Goal: Information Seeking & Learning: Learn about a topic

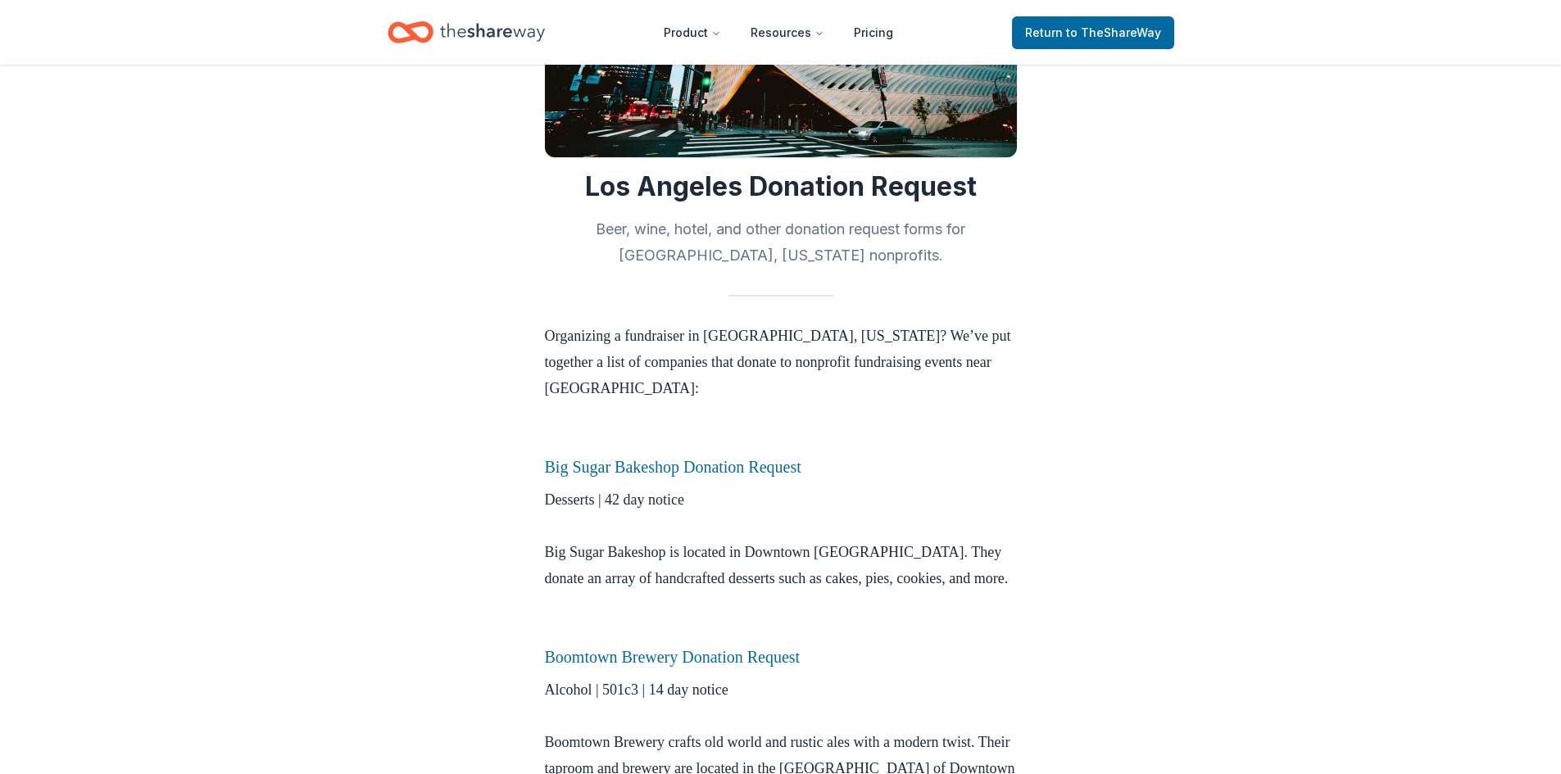
scroll to position [244, 0]
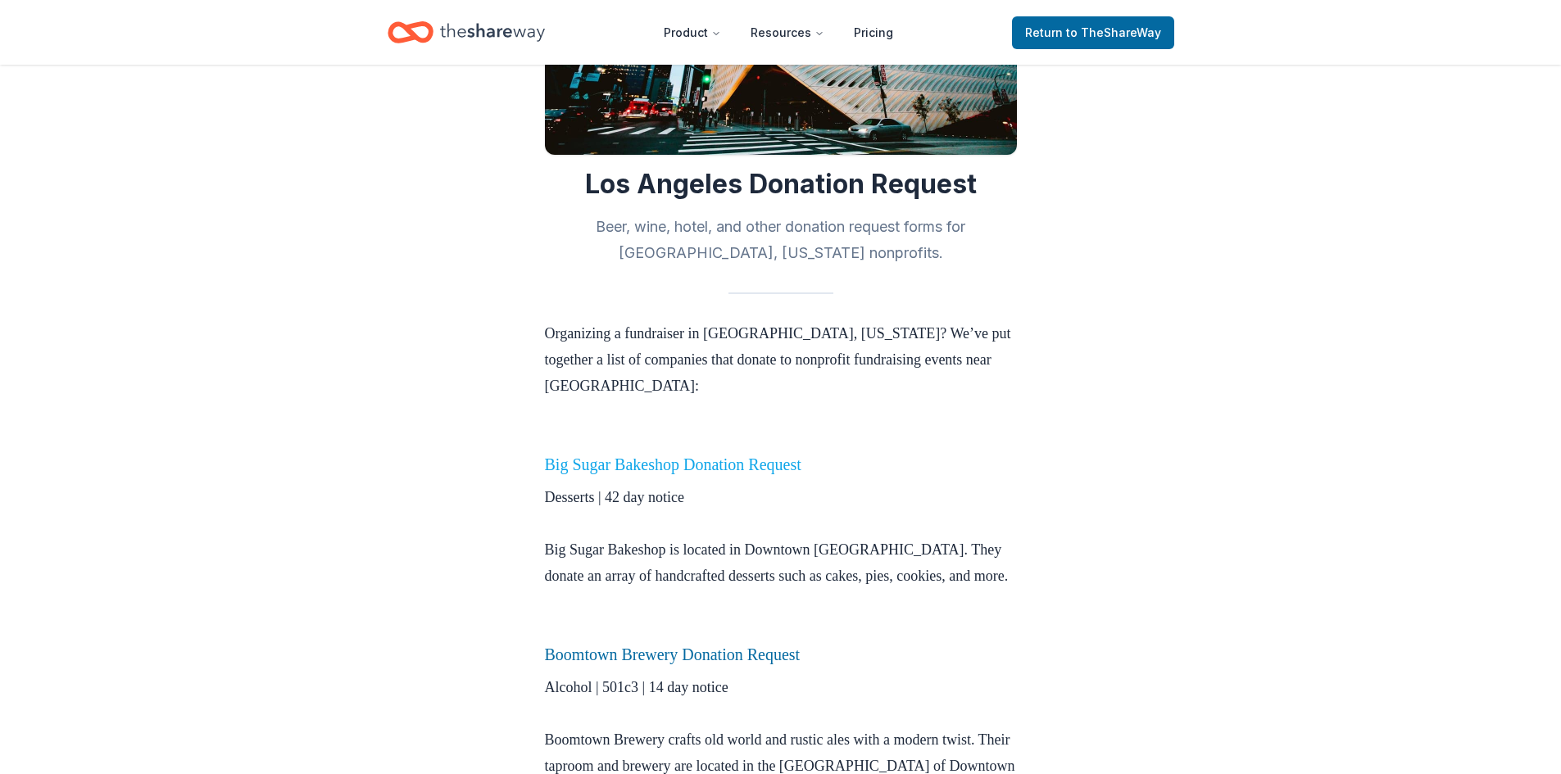
click at [768, 466] on link "Big Sugar Bakeshop Donation Request" at bounding box center [673, 464] width 256 height 18
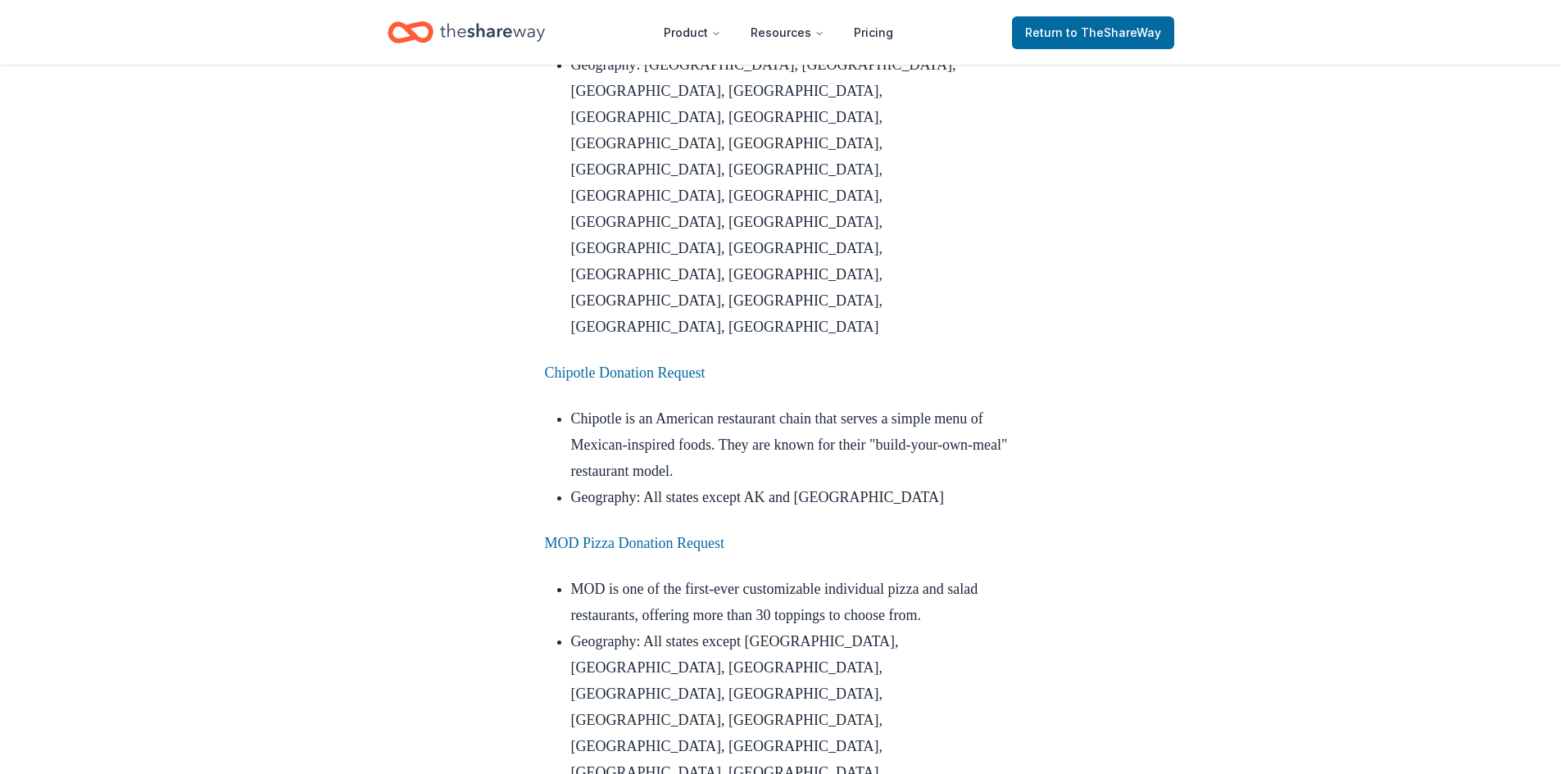
scroll to position [5685, 0]
